Goal: Find specific page/section: Find specific page/section

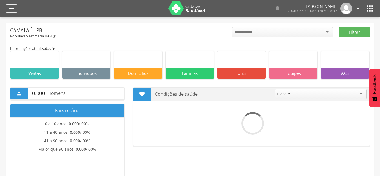
click at [13, 9] on icon "" at bounding box center [11, 8] width 7 height 7
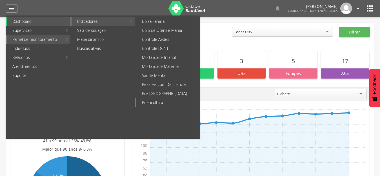
click at [162, 102] on link "Puericultura" at bounding box center [167, 102] width 63 height 9
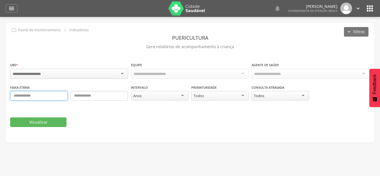
click at [39, 96] on input "text" at bounding box center [38, 96] width 57 height 10
type input "*"
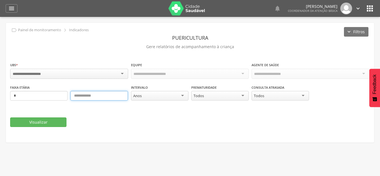
click at [95, 97] on input "text" at bounding box center [98, 96] width 57 height 10
type input "*"
click at [96, 74] on div at bounding box center [69, 74] width 118 height 10
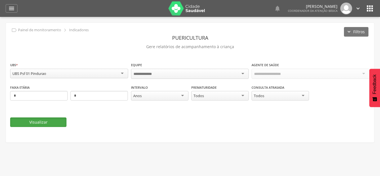
click at [39, 119] on button "Visualizar" at bounding box center [38, 122] width 56 height 10
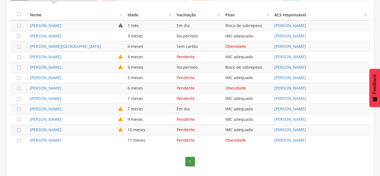
scroll to position [68, 0]
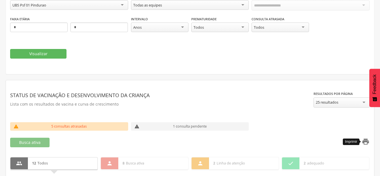
click at [367, 141] on icon "" at bounding box center [366, 142] width 8 height 8
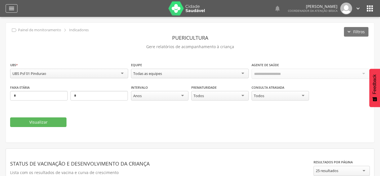
click at [12, 8] on icon "" at bounding box center [11, 8] width 7 height 7
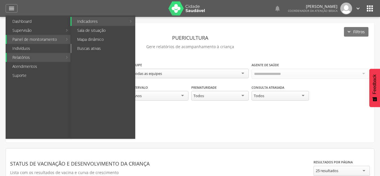
click at [85, 47] on link "Buscas ativas" at bounding box center [103, 48] width 63 height 9
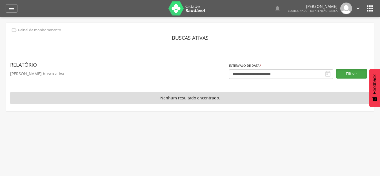
click at [345, 74] on button "Filtrar" at bounding box center [351, 74] width 31 height 10
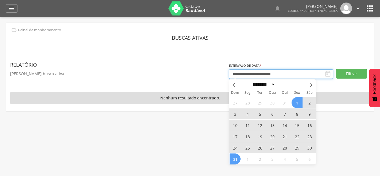
click at [248, 72] on input "**********" at bounding box center [281, 74] width 104 height 10
click at [233, 82] on span at bounding box center [234, 84] width 10 height 10
select select "*"
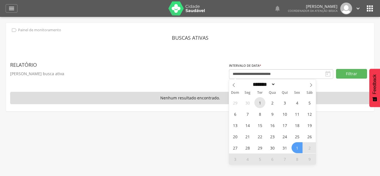
click at [259, 103] on span "1" at bounding box center [259, 102] width 11 height 11
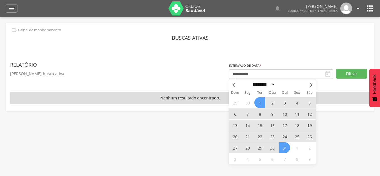
click at [283, 146] on span "31" at bounding box center [284, 147] width 11 height 11
type input "**********"
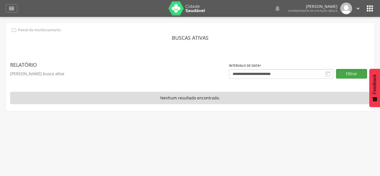
click at [346, 75] on button "Filtrar" at bounding box center [351, 74] width 31 height 10
click at [16, 6] on div "" at bounding box center [12, 8] width 12 height 8
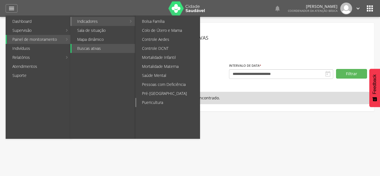
click at [173, 101] on link "Puericultura" at bounding box center [167, 102] width 63 height 9
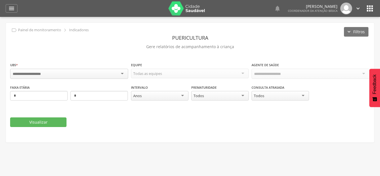
click at [356, 9] on icon "" at bounding box center [358, 8] width 6 height 6
click at [330, 28] on ul "Configurações Sair" at bounding box center [338, 26] width 45 height 23
click at [361, 7] on icon "" at bounding box center [358, 8] width 6 height 6
click at [324, 33] on link "Sair" at bounding box center [338, 32] width 45 height 7
